Goal: Transaction & Acquisition: Register for event/course

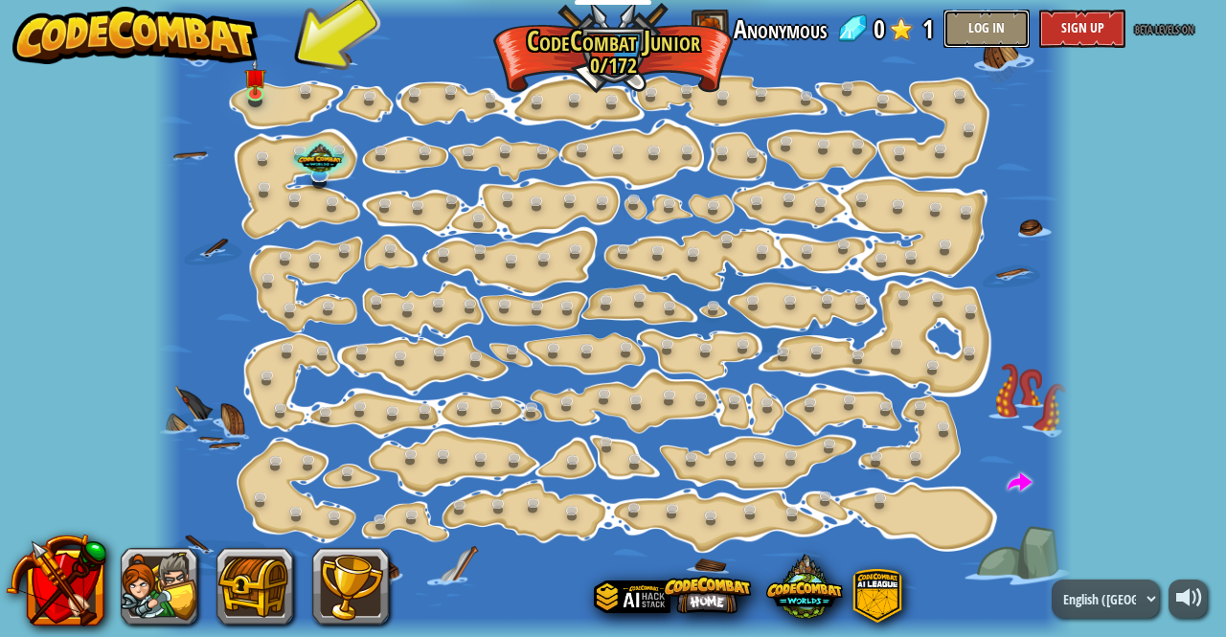
click at [986, 26] on button "Log In" at bounding box center [986, 29] width 86 height 38
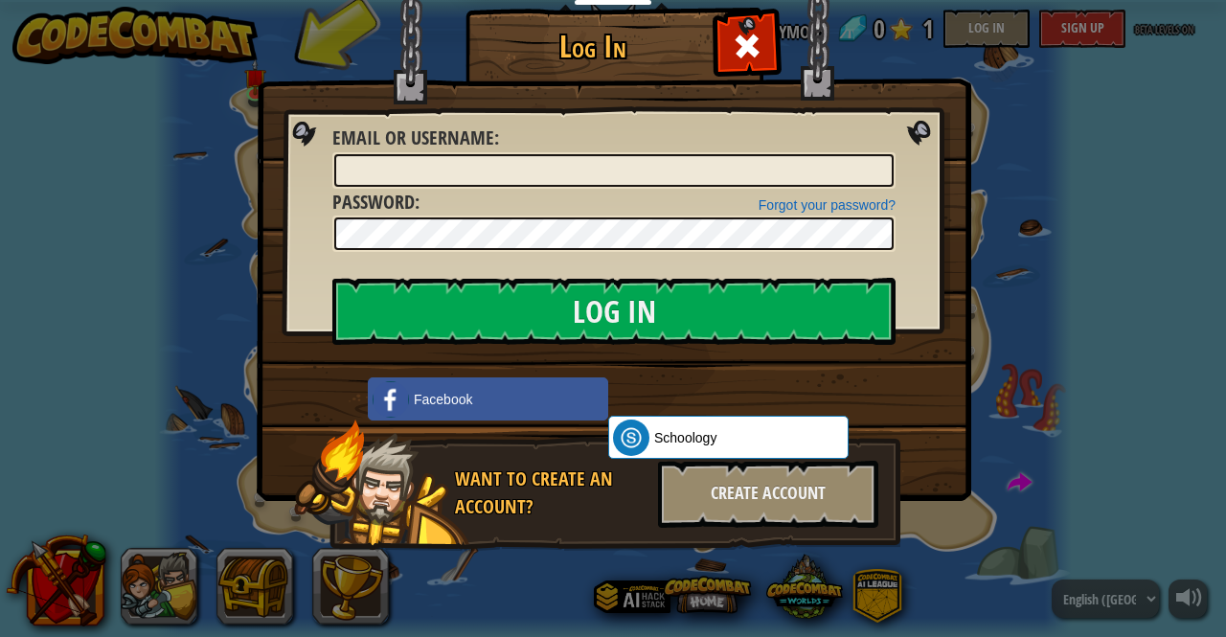
click at [127, 370] on div "Log In Unknown Error Email or Username : Forgot your password? Password : Log I…" at bounding box center [613, 318] width 1226 height 637
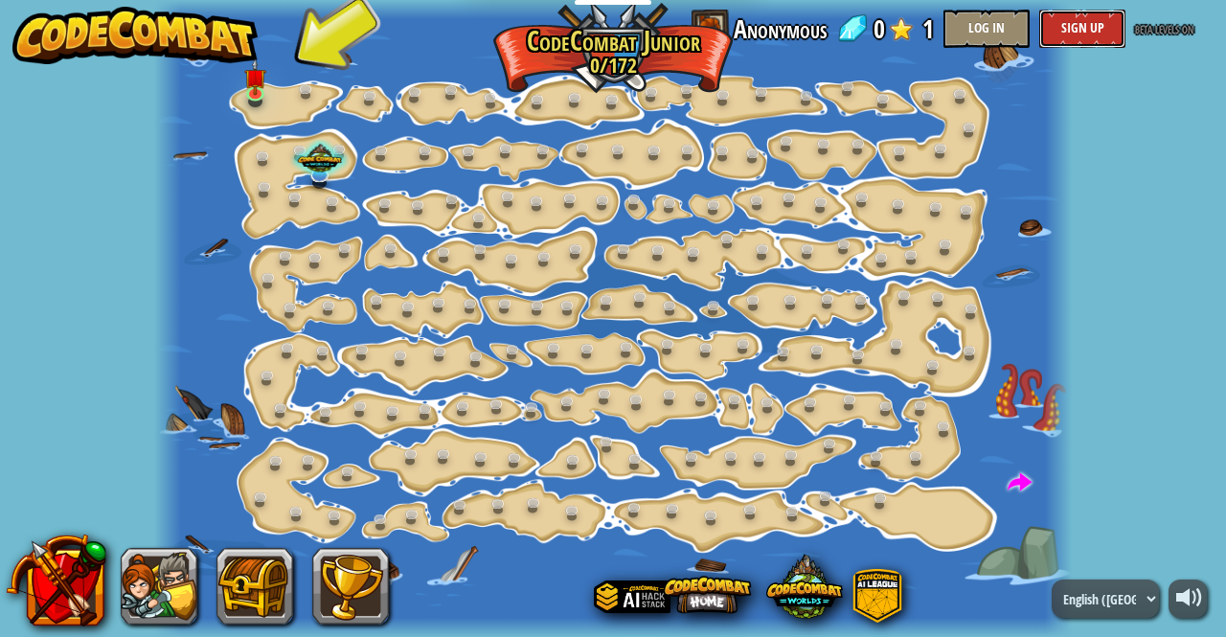
click at [1090, 38] on button "Sign Up" at bounding box center [1082, 29] width 86 height 38
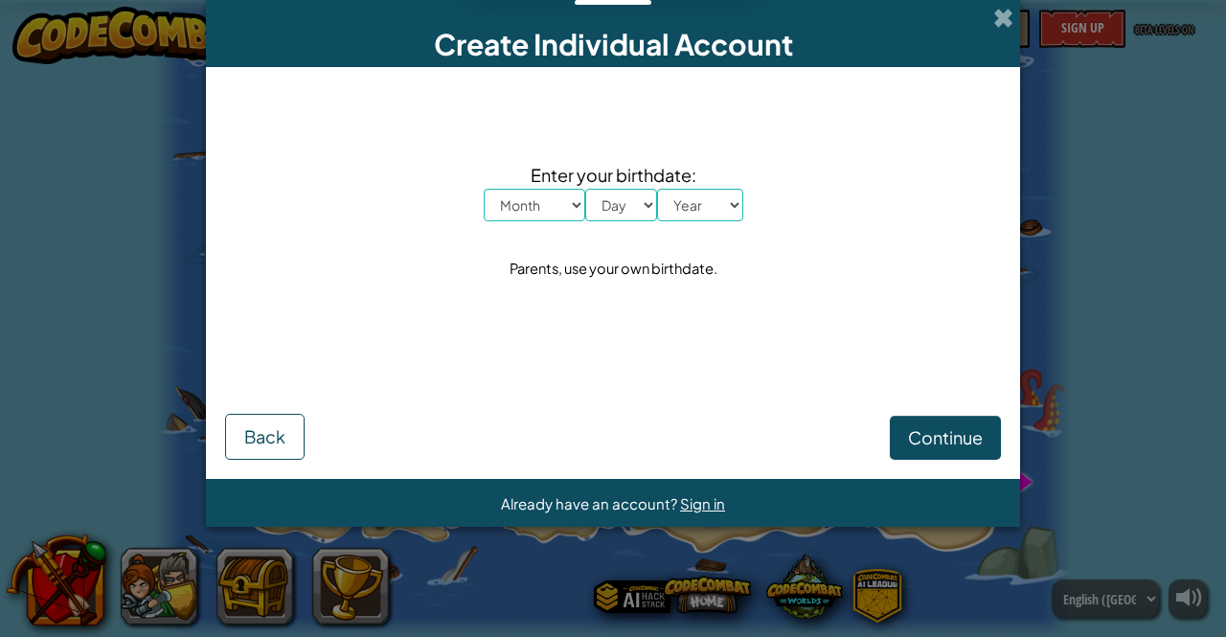
click at [89, 297] on div "Create Individual Account Enter your birthdate: Month January February March Ap…" at bounding box center [613, 318] width 1226 height 637
click at [244, 431] on span "Back" at bounding box center [264, 436] width 41 height 22
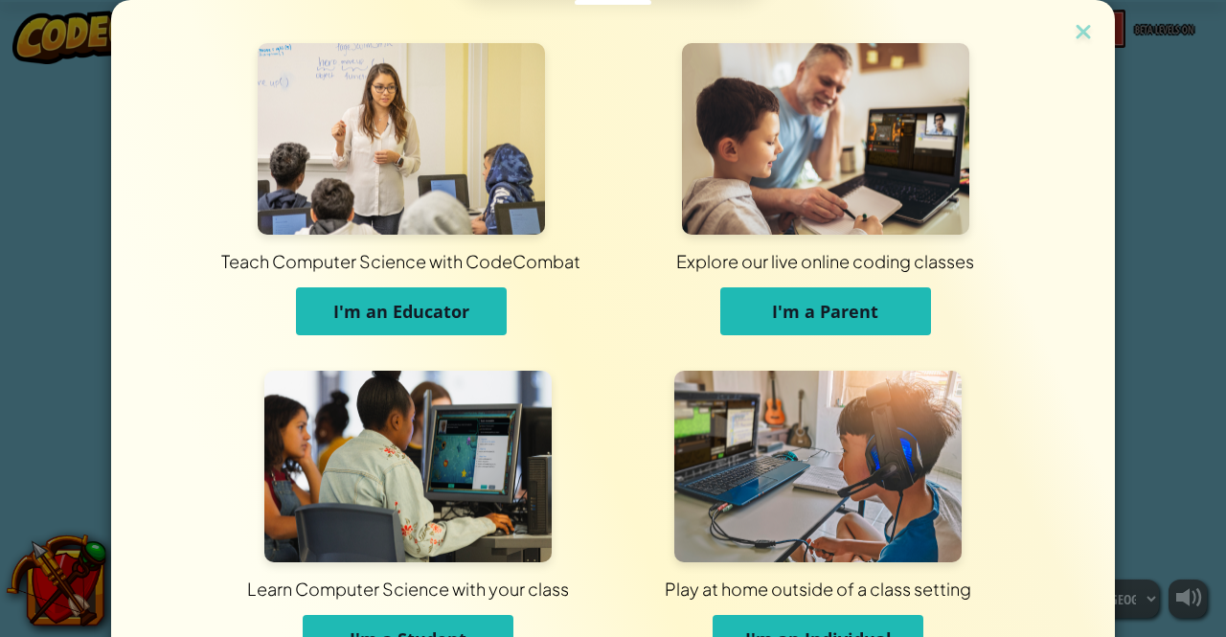
click at [27, 253] on div "Teach Computer Science with CodeCombat I'm an Educator Explore our live online …" at bounding box center [613, 318] width 1226 height 637
click at [1078, 39] on img at bounding box center [1083, 33] width 25 height 29
